Goal: Use online tool/utility: Use online tool/utility

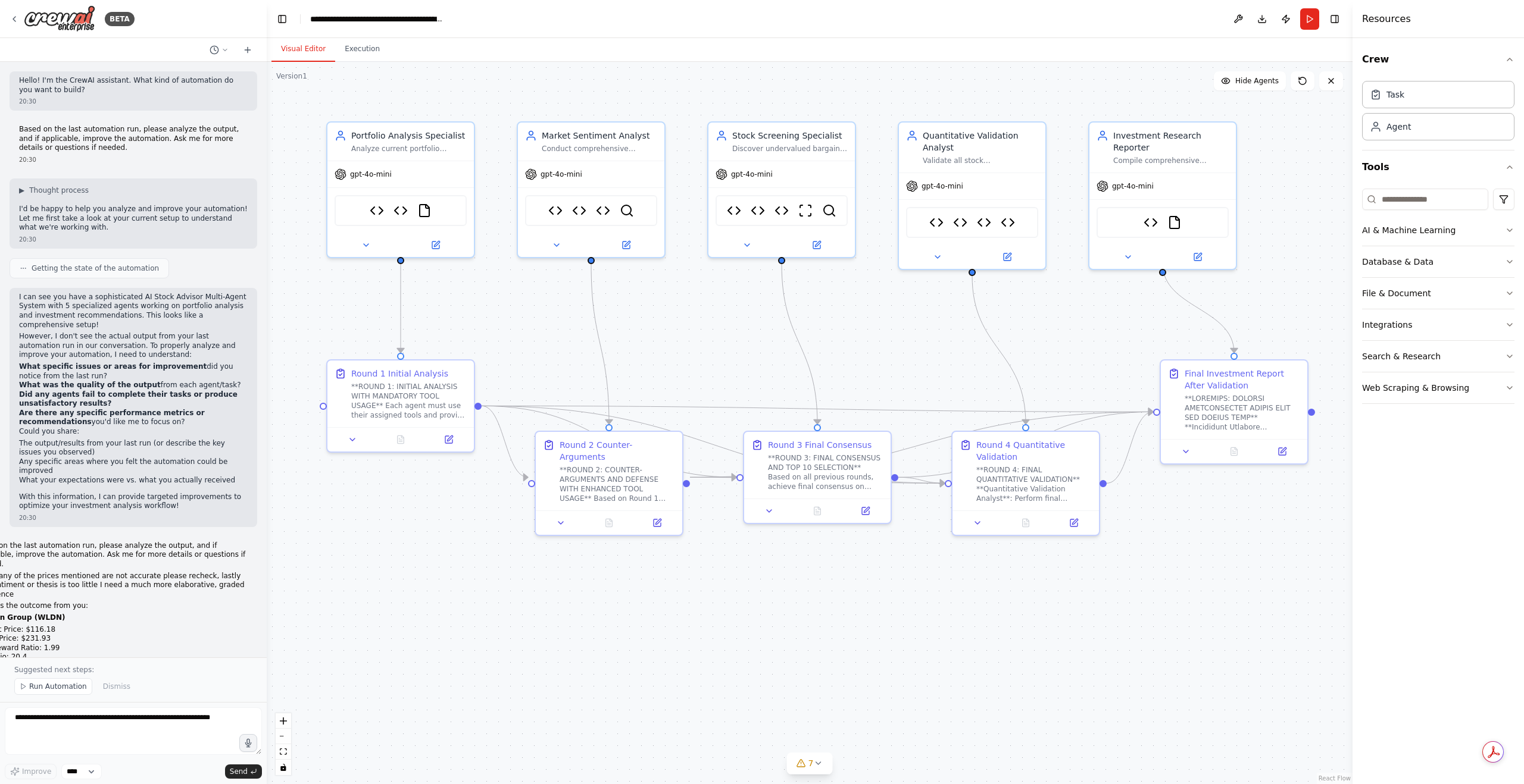
scroll to position [25075, 0]
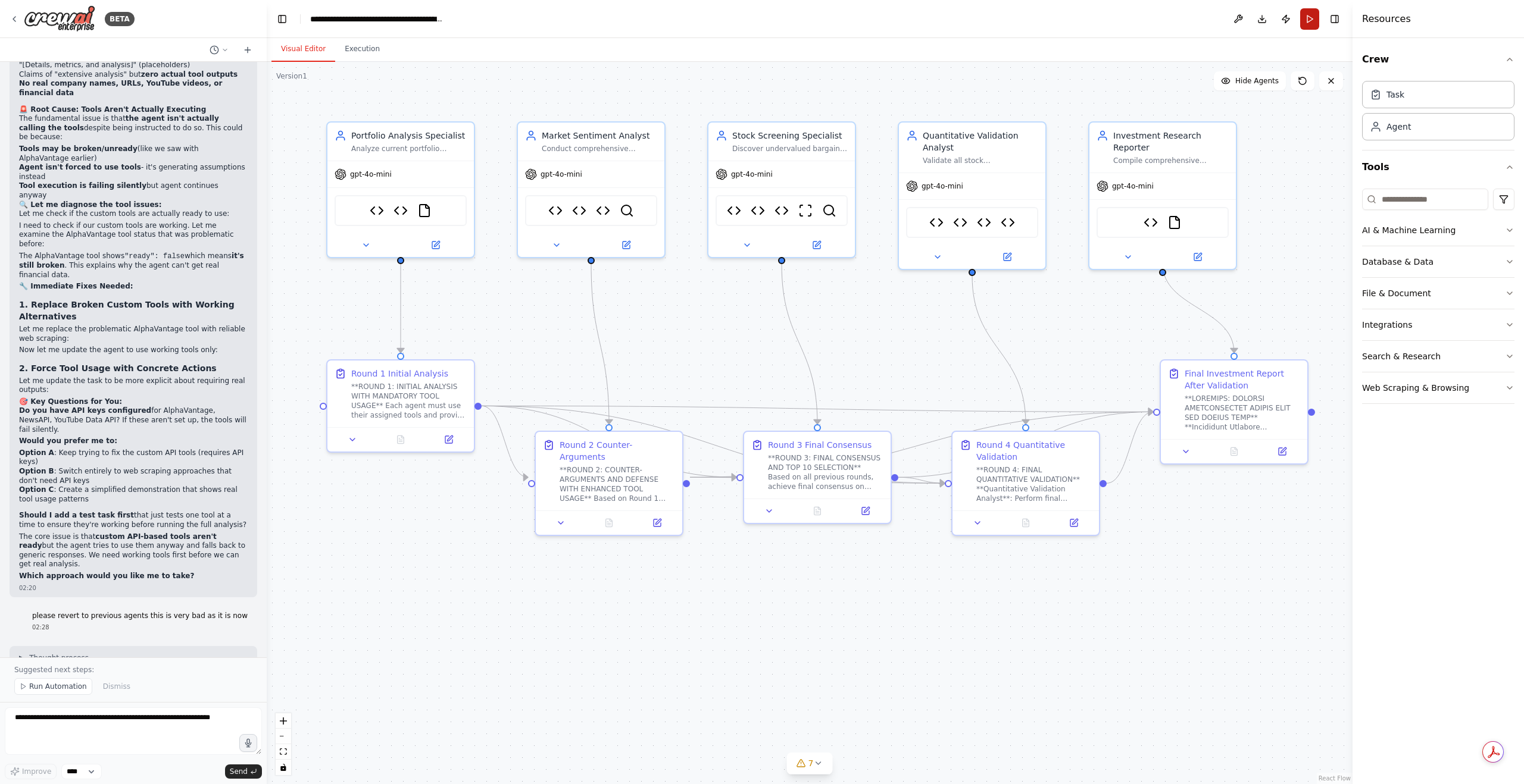
click at [1303, 19] on button "Run" at bounding box center [1309, 18] width 19 height 21
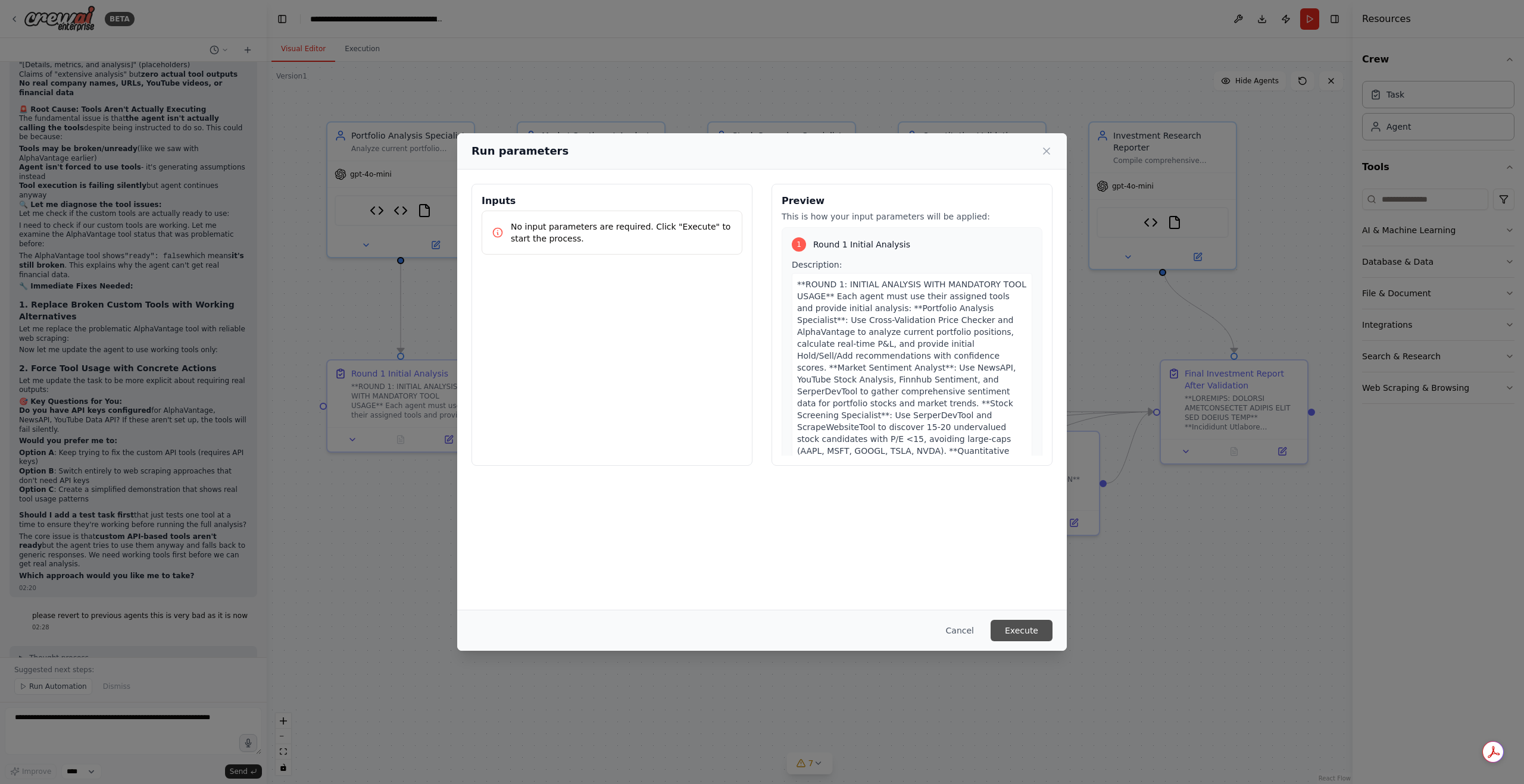
click at [1023, 633] on button "Execute" at bounding box center [1021, 630] width 62 height 21
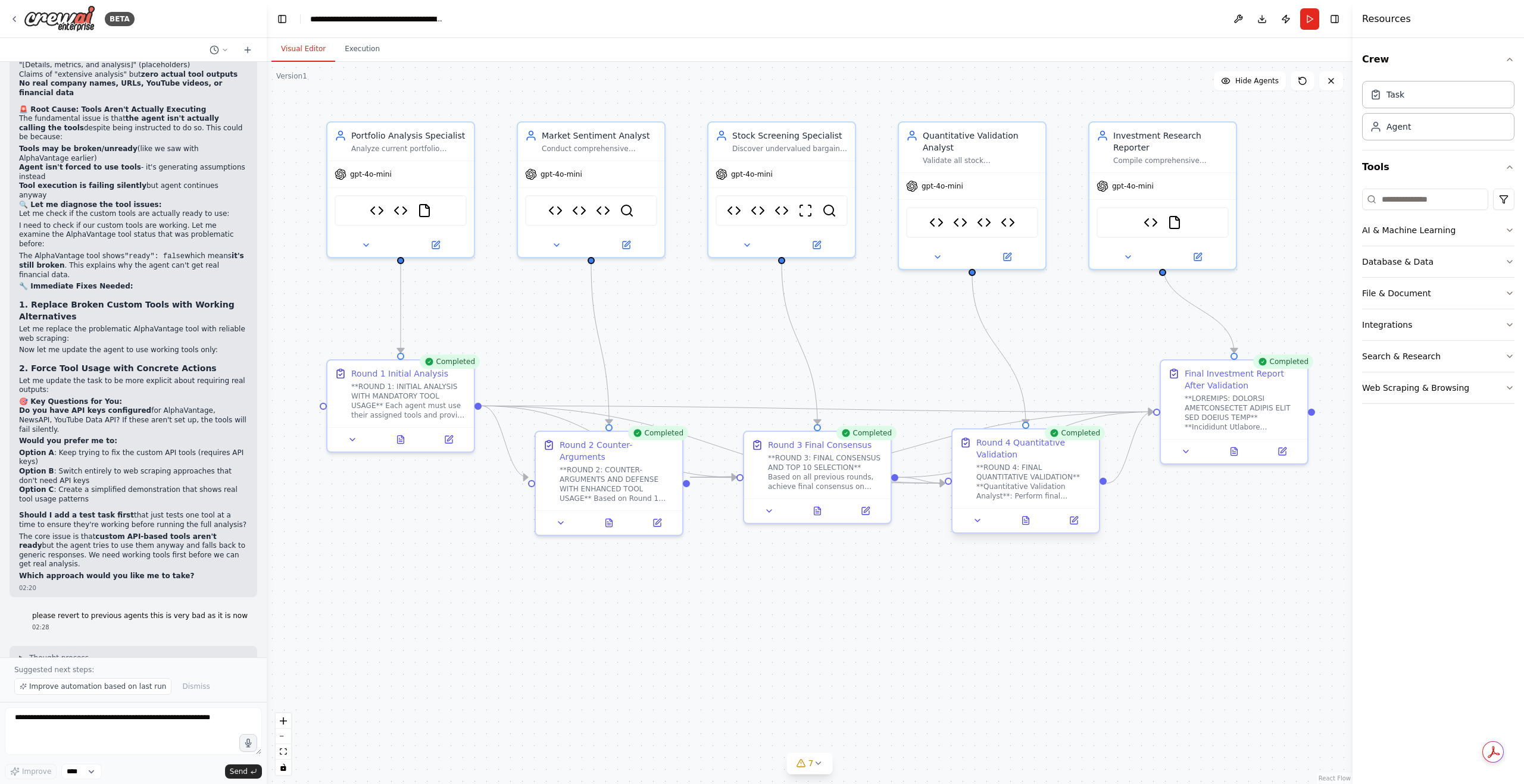
click at [1030, 529] on div at bounding box center [1025, 520] width 147 height 25
click at [1031, 527] on button at bounding box center [1026, 520] width 50 height 14
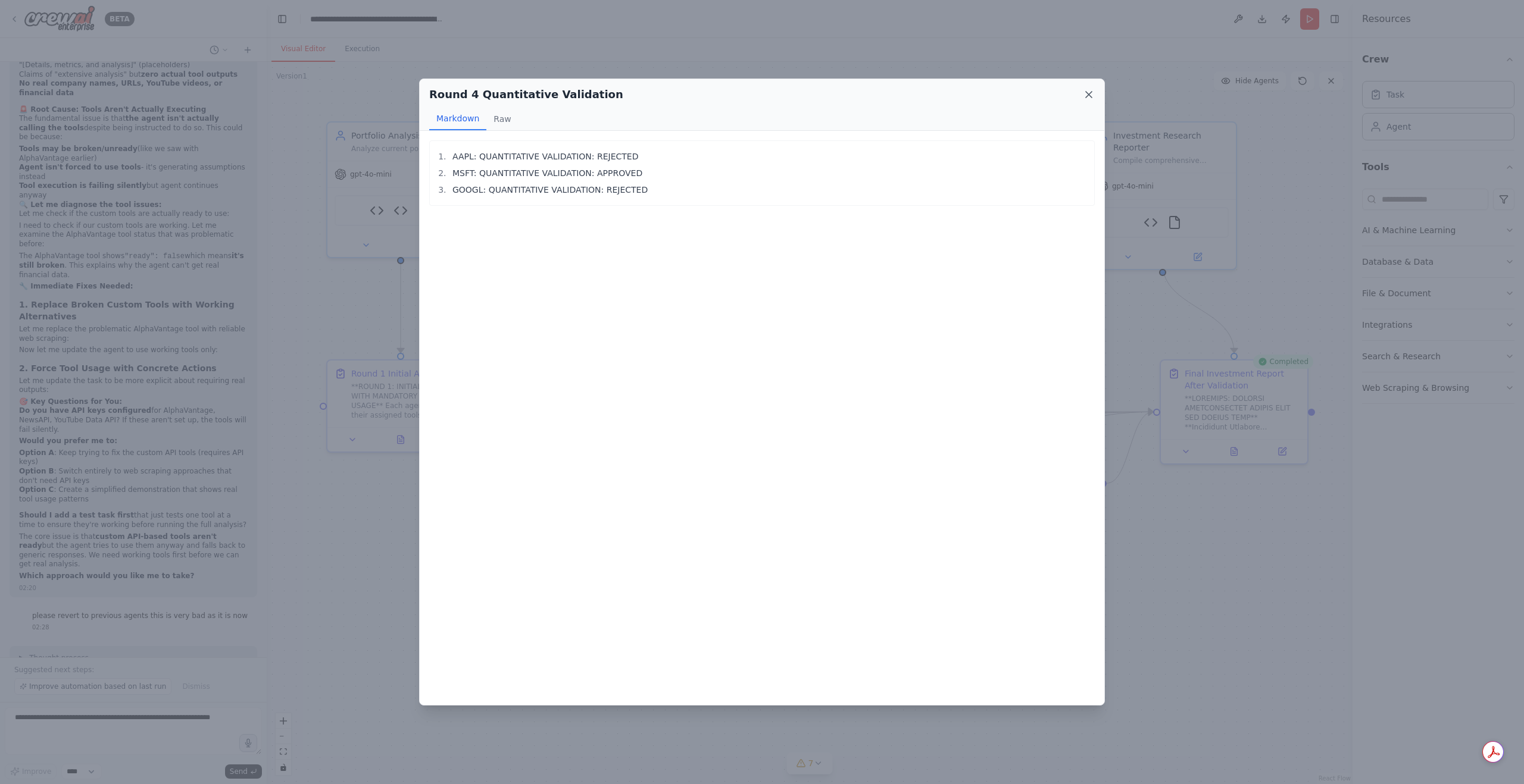
click at [1086, 93] on icon at bounding box center [1088, 94] width 12 height 12
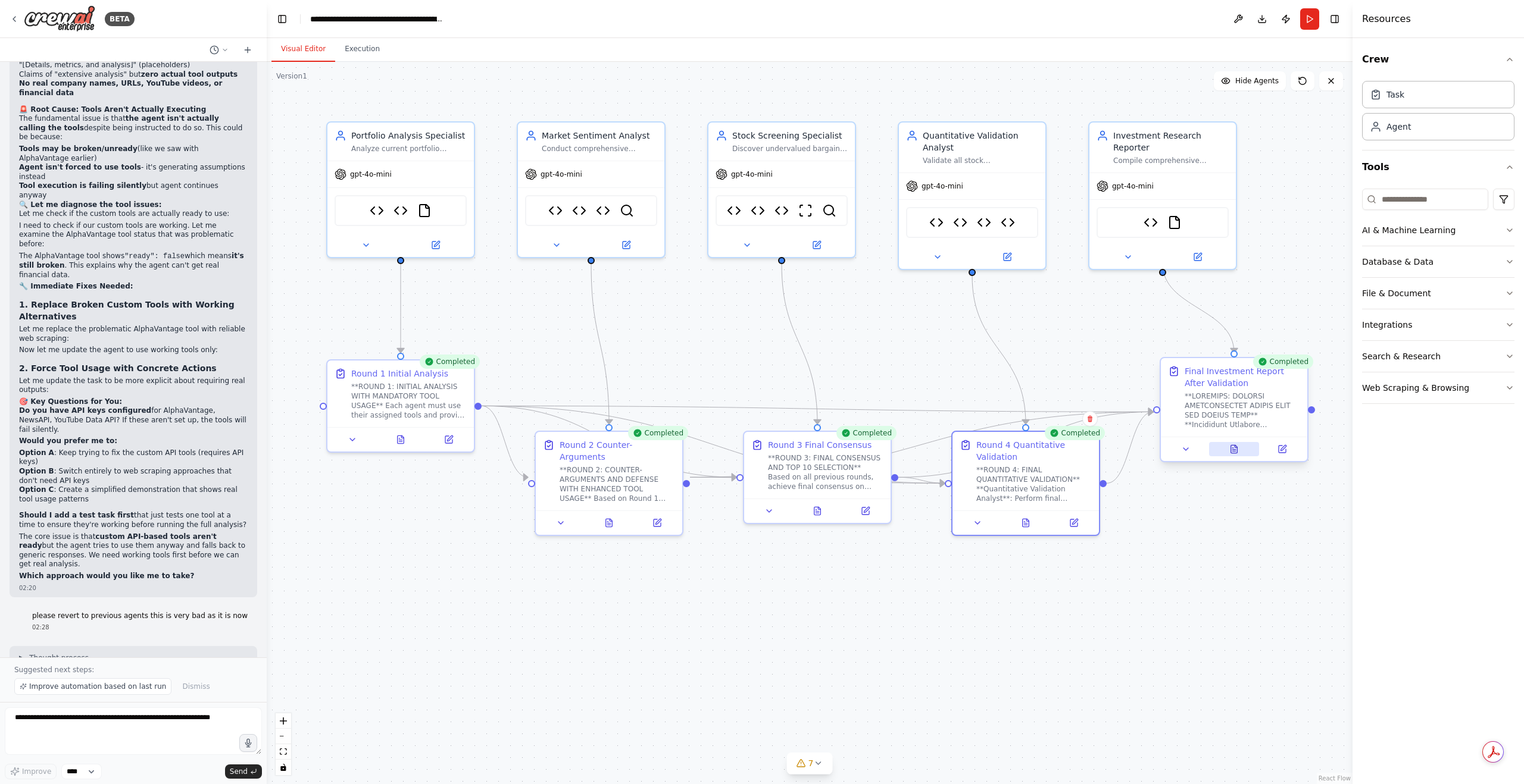
click at [1240, 450] on button at bounding box center [1234, 449] width 50 height 14
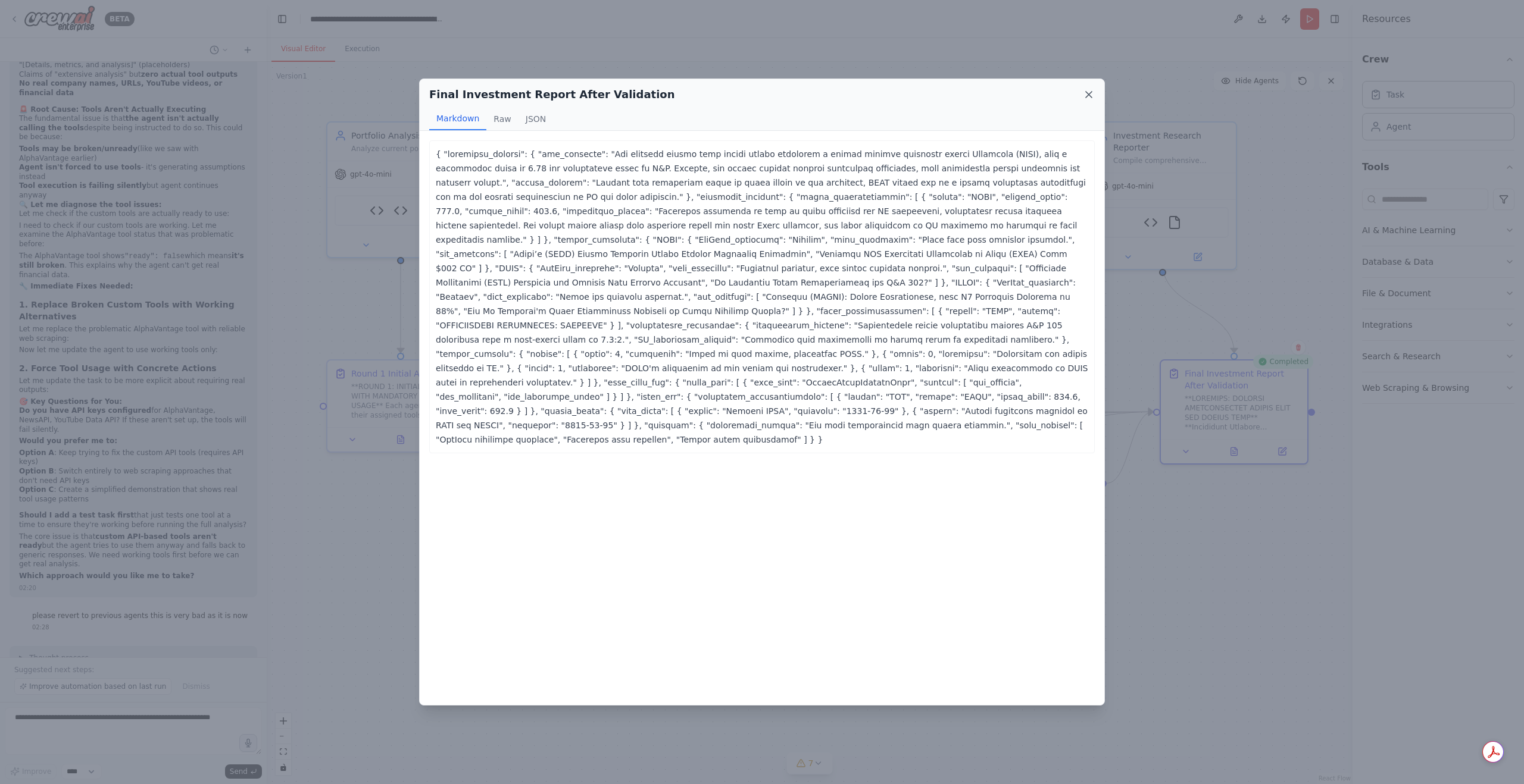
click at [1092, 89] on icon at bounding box center [1088, 94] width 12 height 12
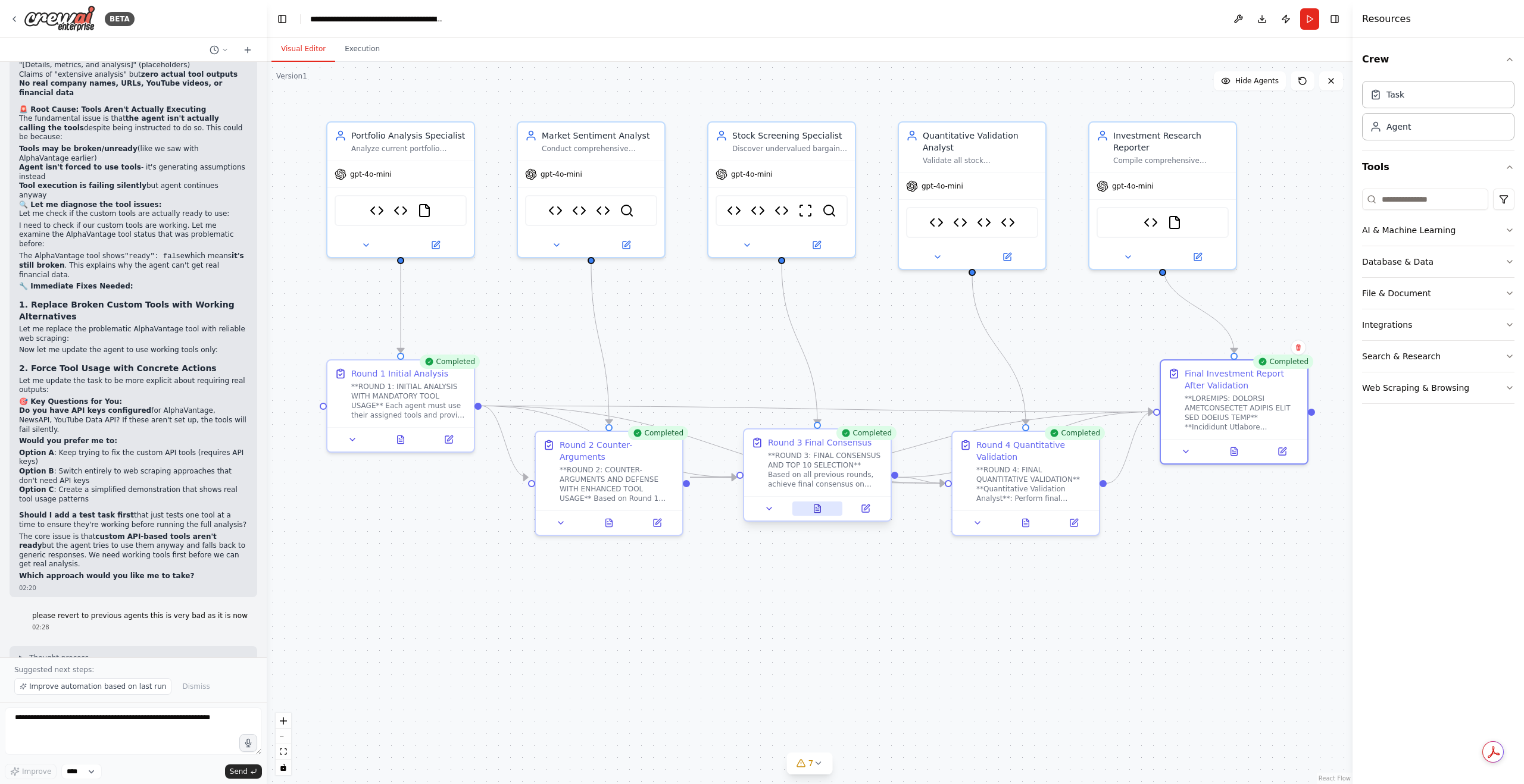
click at [812, 509] on button at bounding box center [817, 508] width 50 height 14
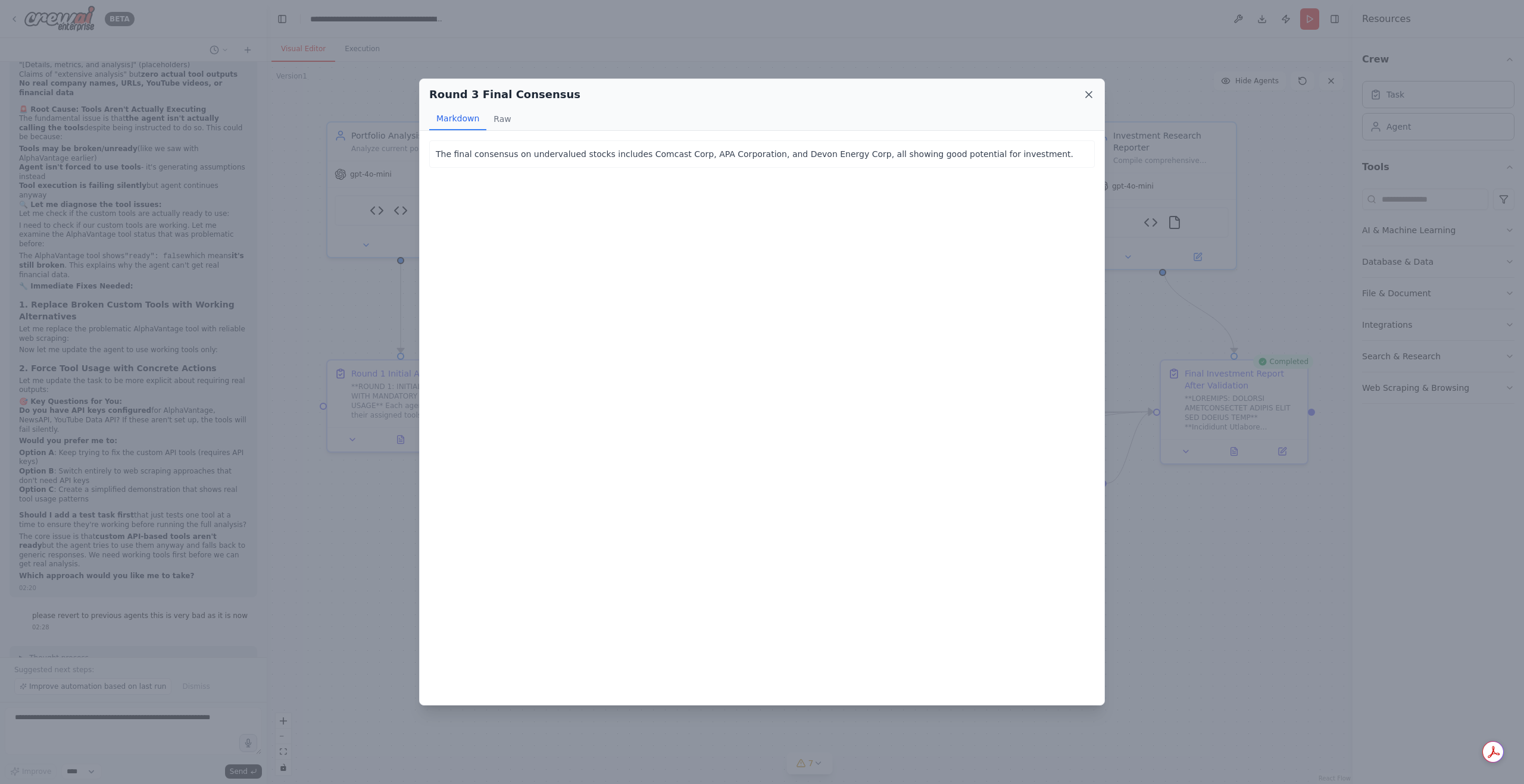
click at [1087, 93] on icon at bounding box center [1088, 94] width 12 height 12
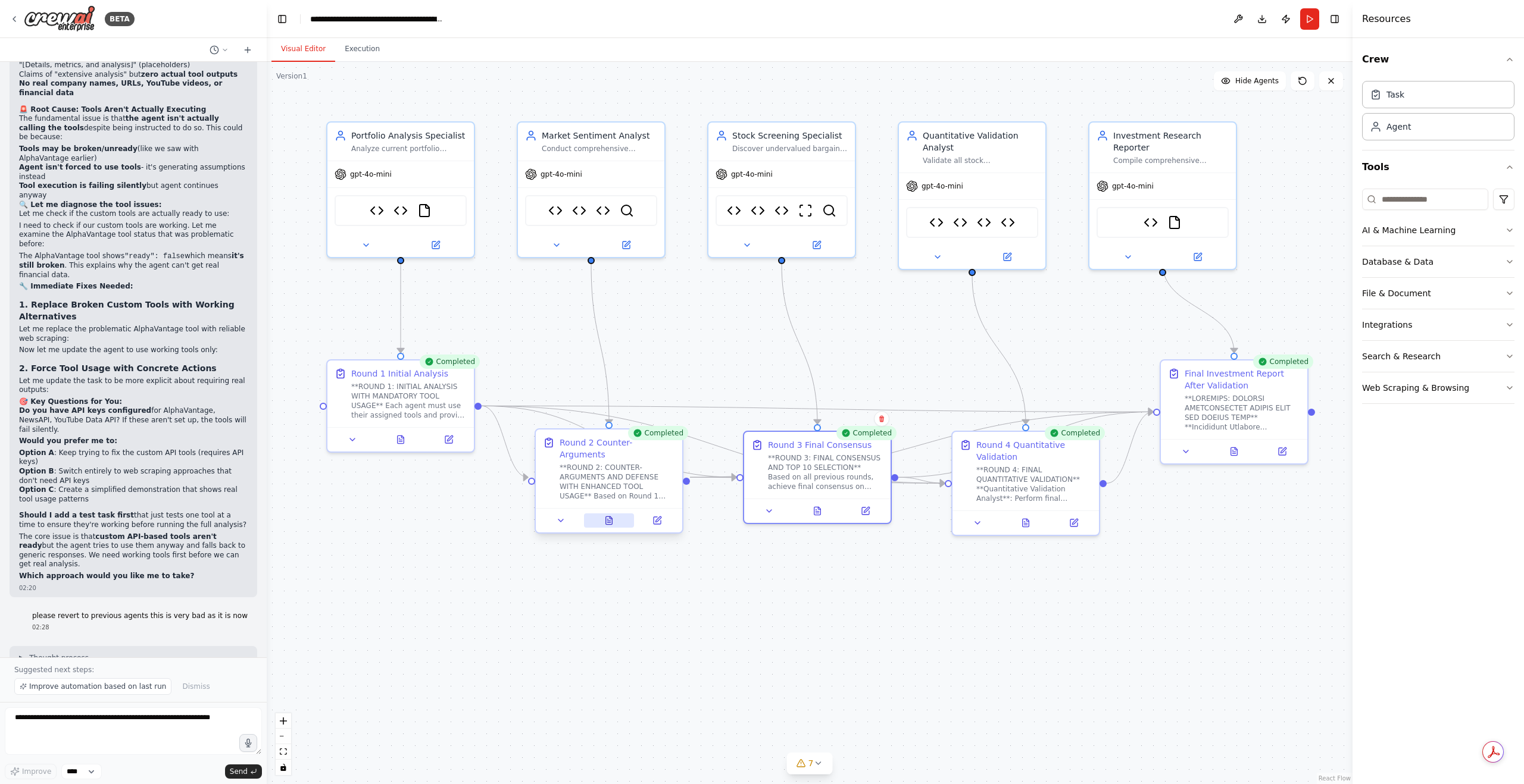
click at [608, 516] on icon at bounding box center [609, 520] width 7 height 7
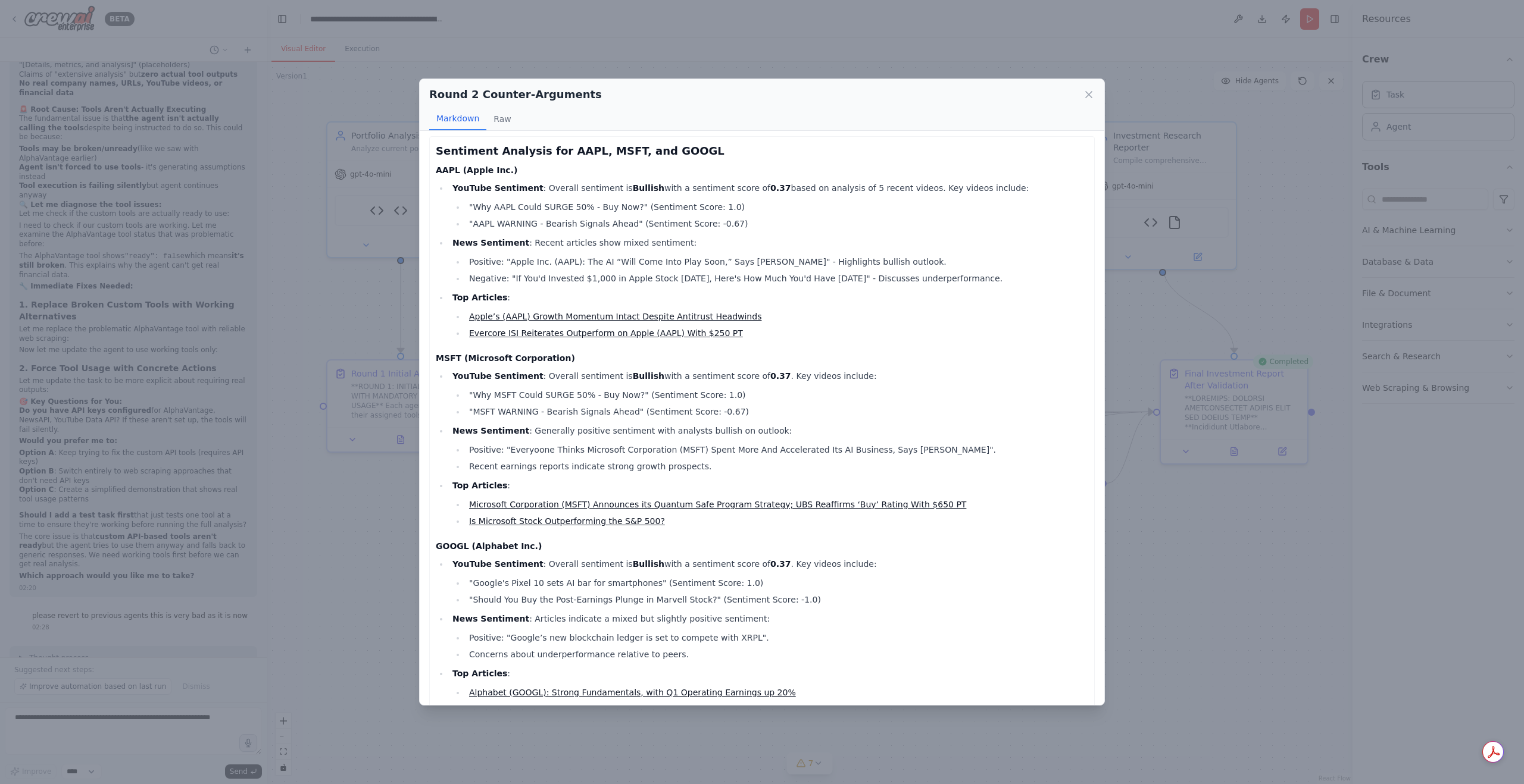
scroll to position [0, 0]
